Goal: Transaction & Acquisition: Purchase product/service

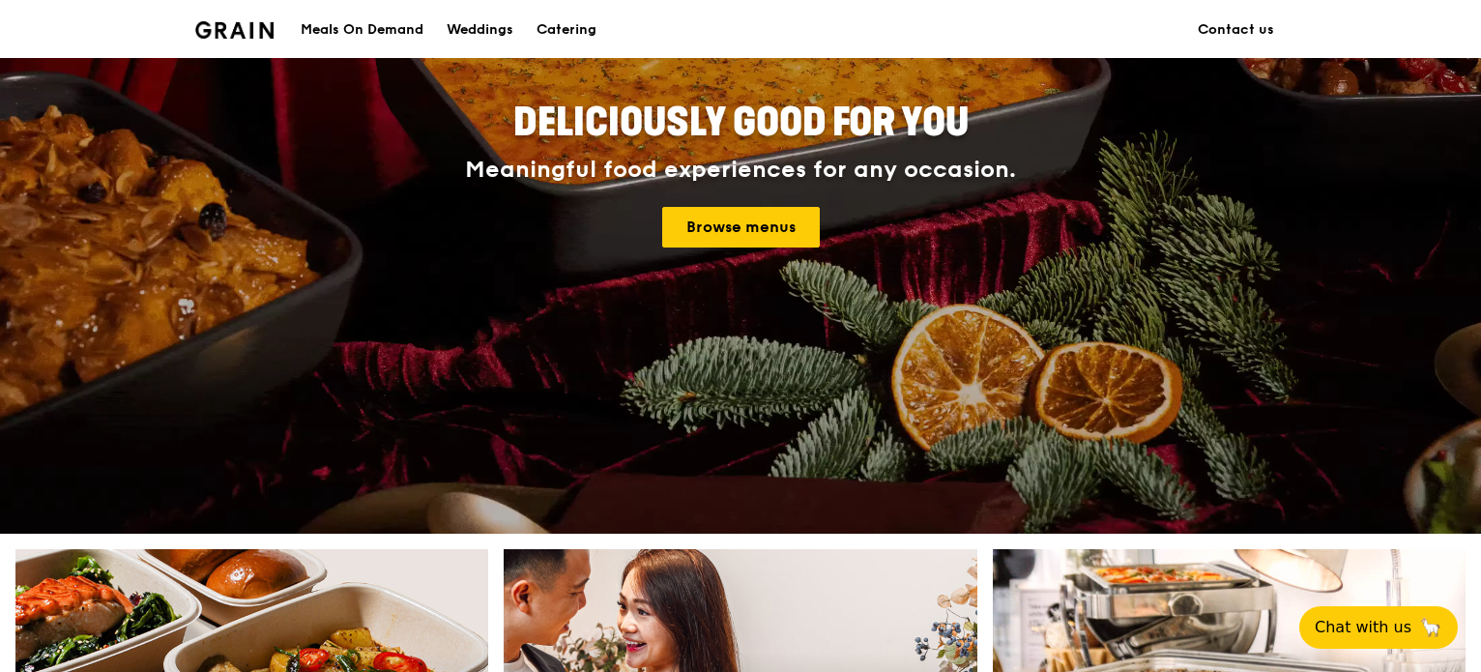
scroll to position [290, 0]
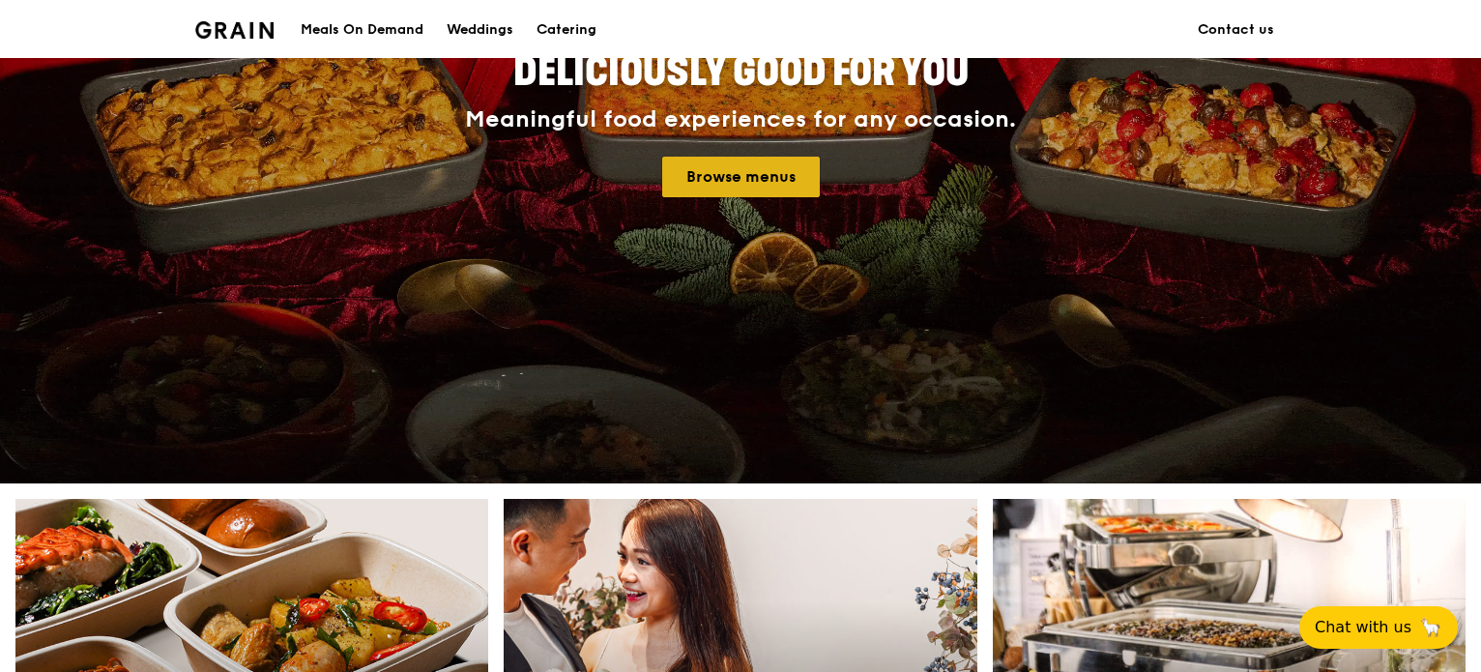
click at [771, 189] on link "Browse menus" at bounding box center [741, 177] width 158 height 41
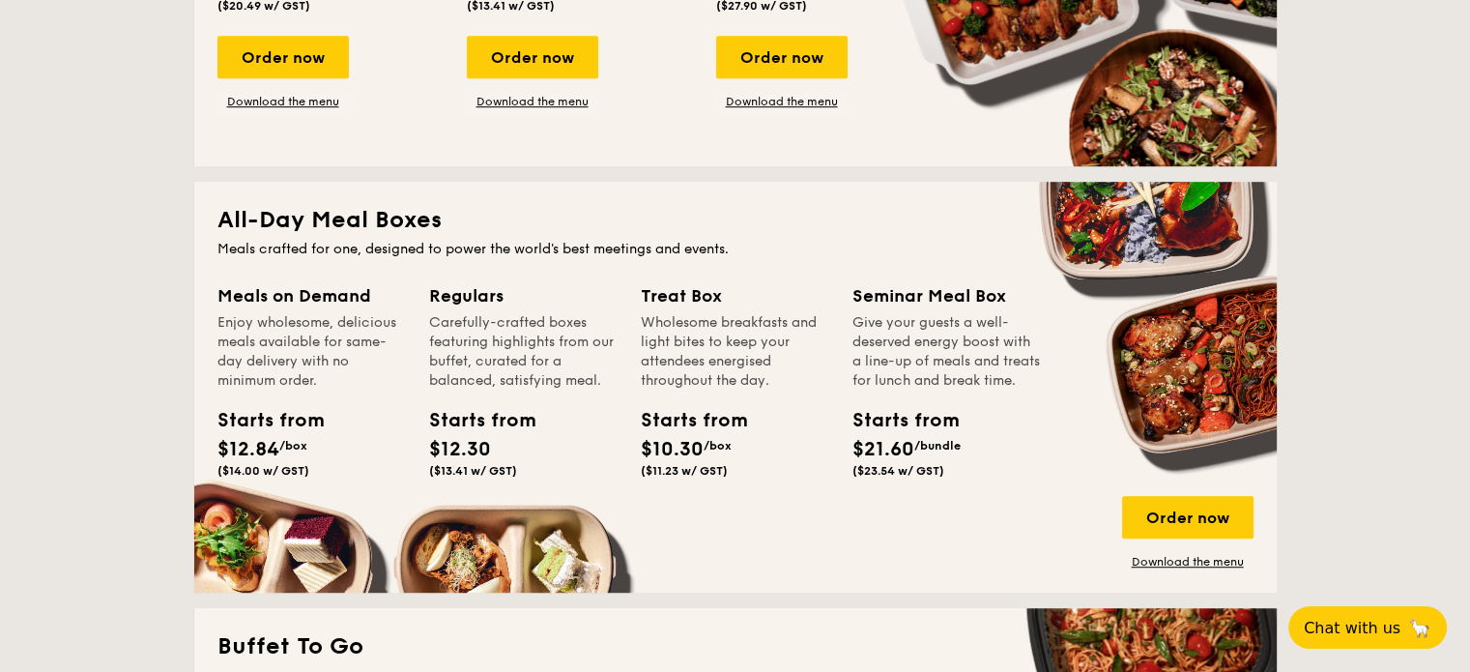
scroll to position [1256, 0]
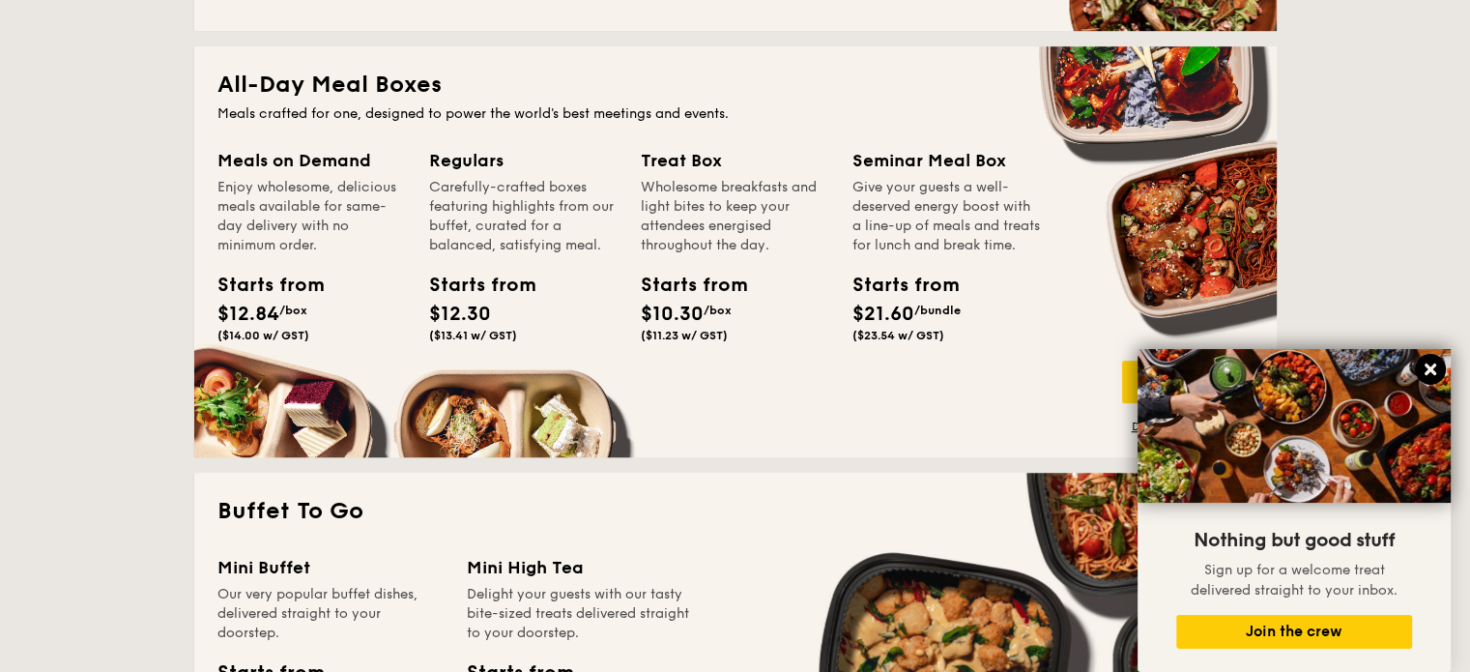
click at [1430, 361] on icon at bounding box center [1430, 368] width 17 height 17
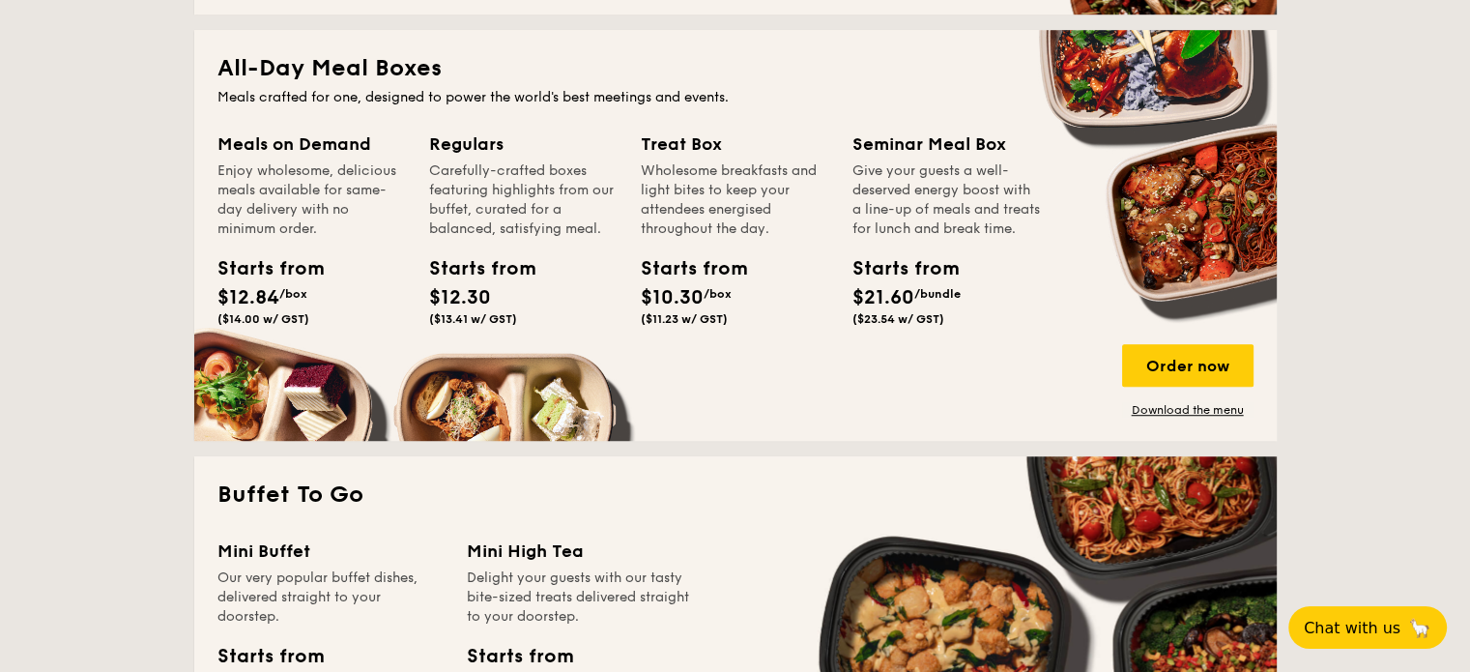
scroll to position [1160, 0]
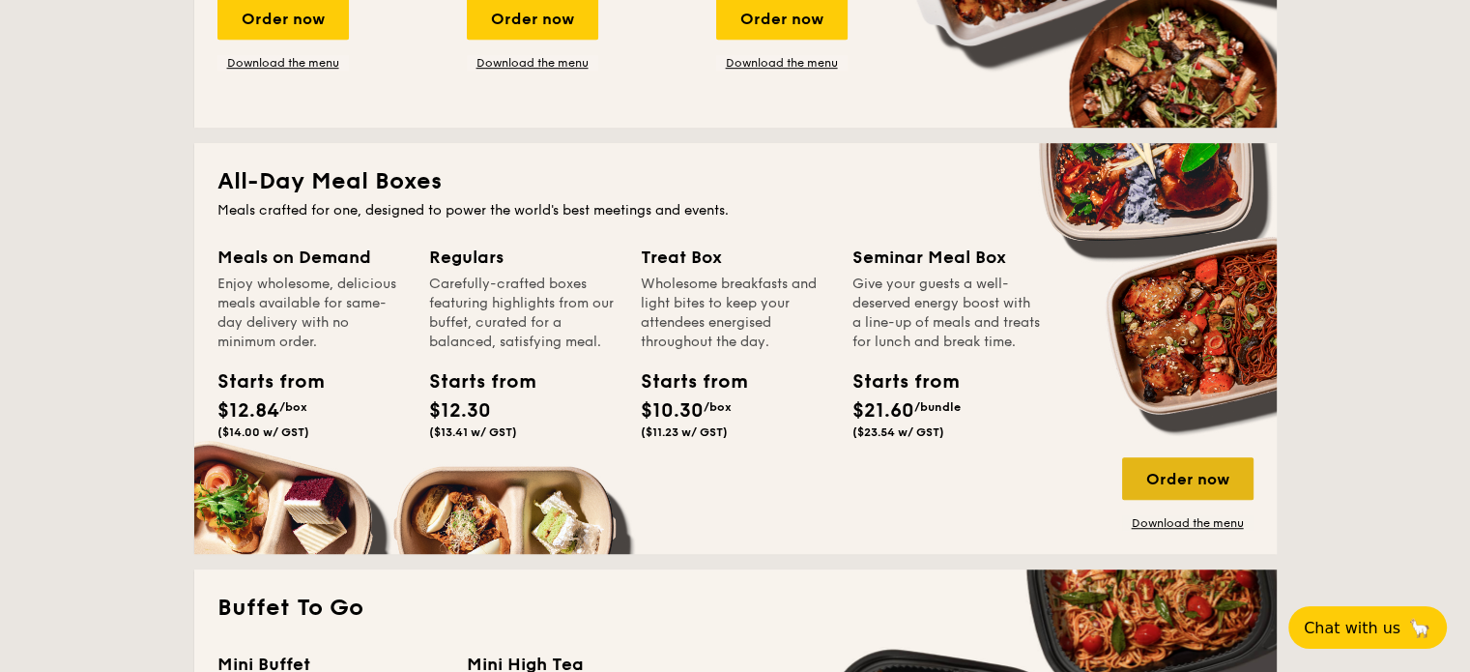
click at [1168, 475] on div "Order now" at bounding box center [1187, 478] width 131 height 43
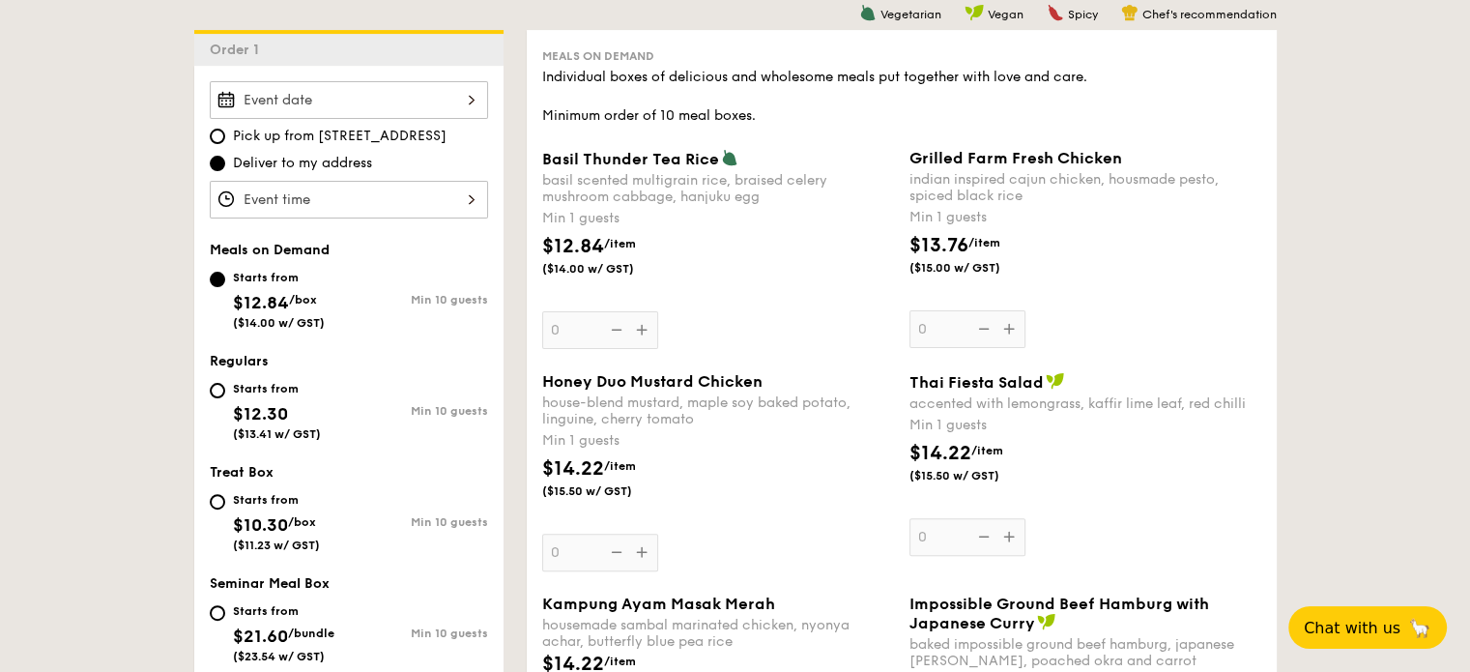
scroll to position [483, 0]
